Goal: Transaction & Acquisition: Purchase product/service

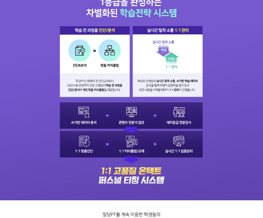
scroll to position [328, 0]
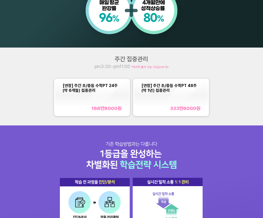
scroll to position [278, 0]
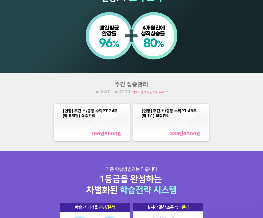
click at [110, 127] on div "[연장] 주간 초/중등 수학PT 24주(약 6개월) 집중관리 166만8000 원" at bounding box center [92, 122] width 59 height 28
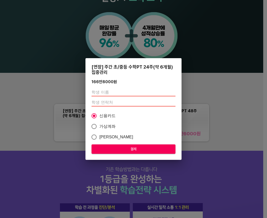
click at [120, 93] on input "text" at bounding box center [133, 92] width 84 height 8
click at [205, 87] on div "[연장] 주간 초/중등 수학PT 24주(약 6개월) 집중관리 166만8000 원 신용카드 가상계좌 카카오페이 결제" at bounding box center [133, 109] width 267 height 218
